Goal: Find specific page/section: Find specific page/section

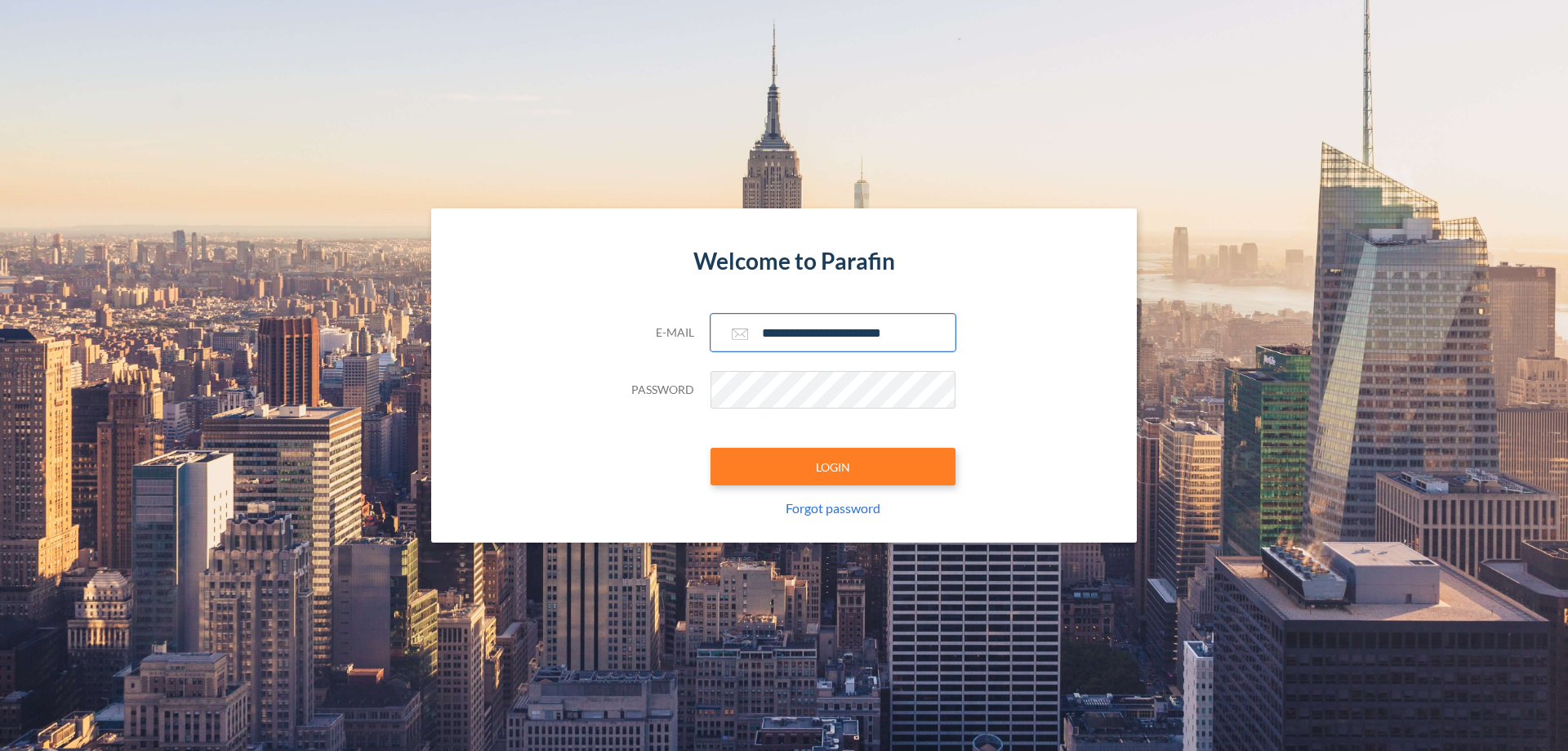
type input "**********"
click at [833, 466] on button "LOGIN" at bounding box center [833, 466] width 245 height 38
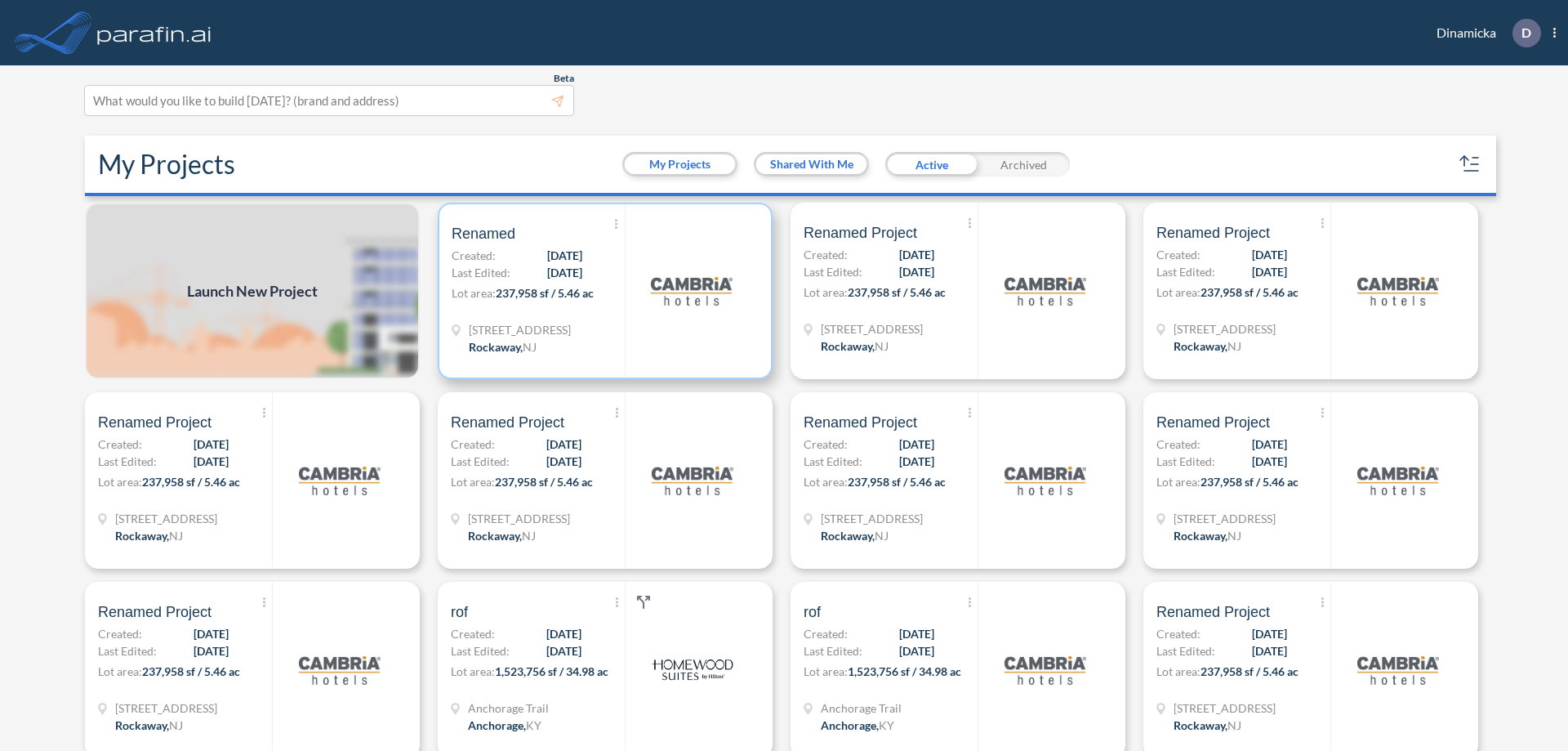
scroll to position [4, 0]
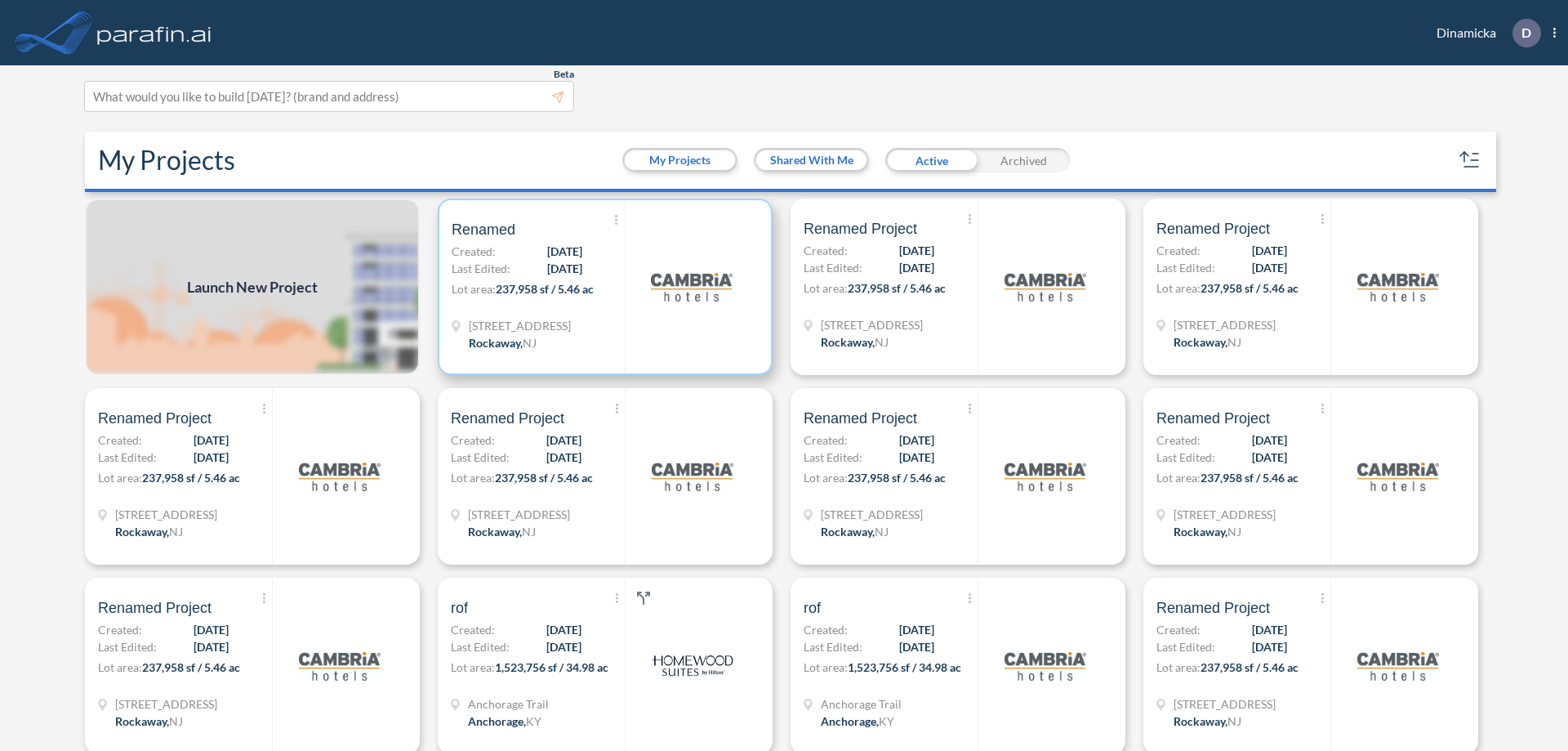
click at [601, 287] on p "Lot area: 237,958 sf / 5.46 ac" at bounding box center [538, 292] width 173 height 23
